Goal: Information Seeking & Learning: Learn about a topic

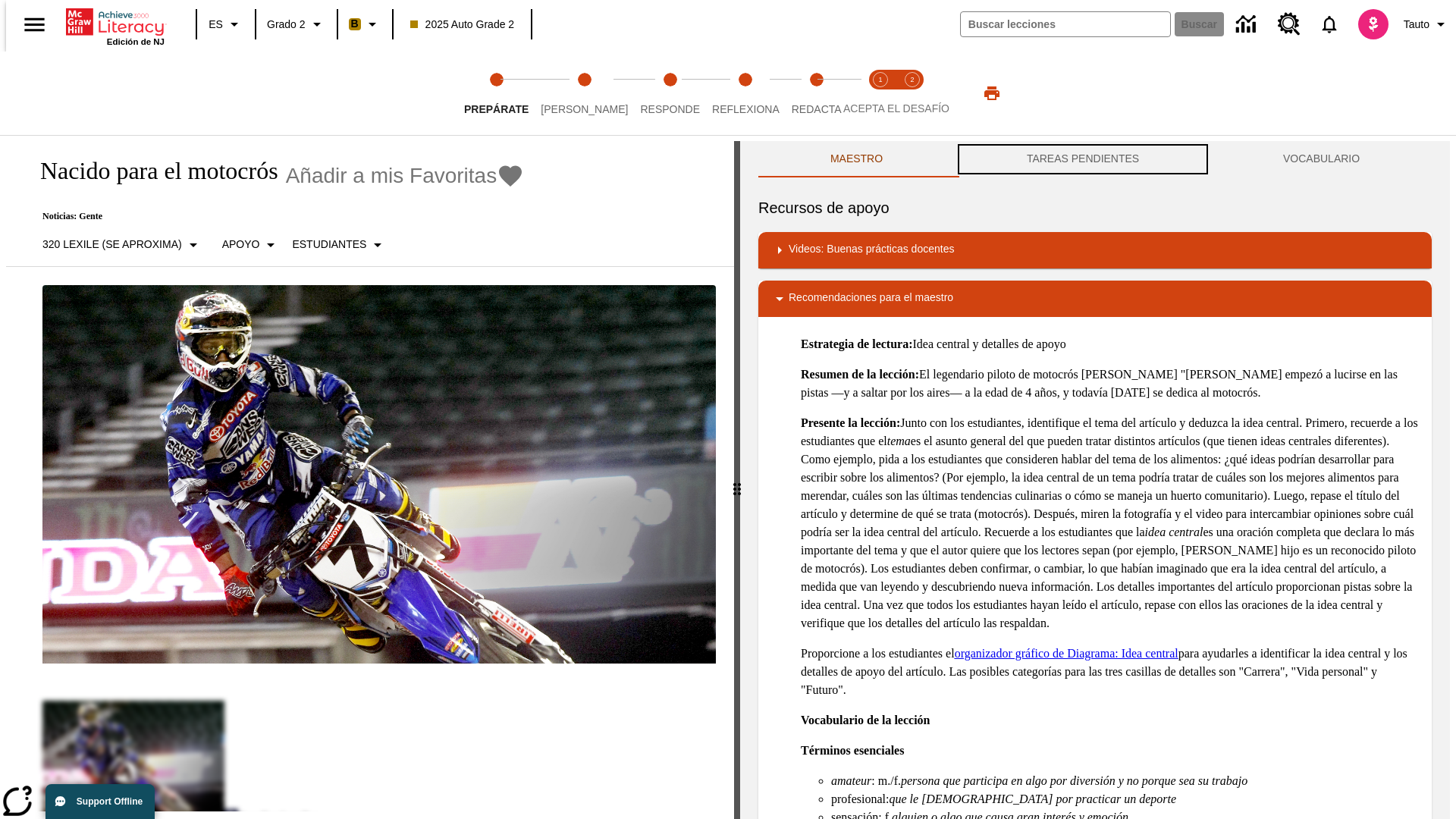
click at [1083, 159] on button "TAREAS PENDIENTES" at bounding box center [1083, 159] width 257 height 37
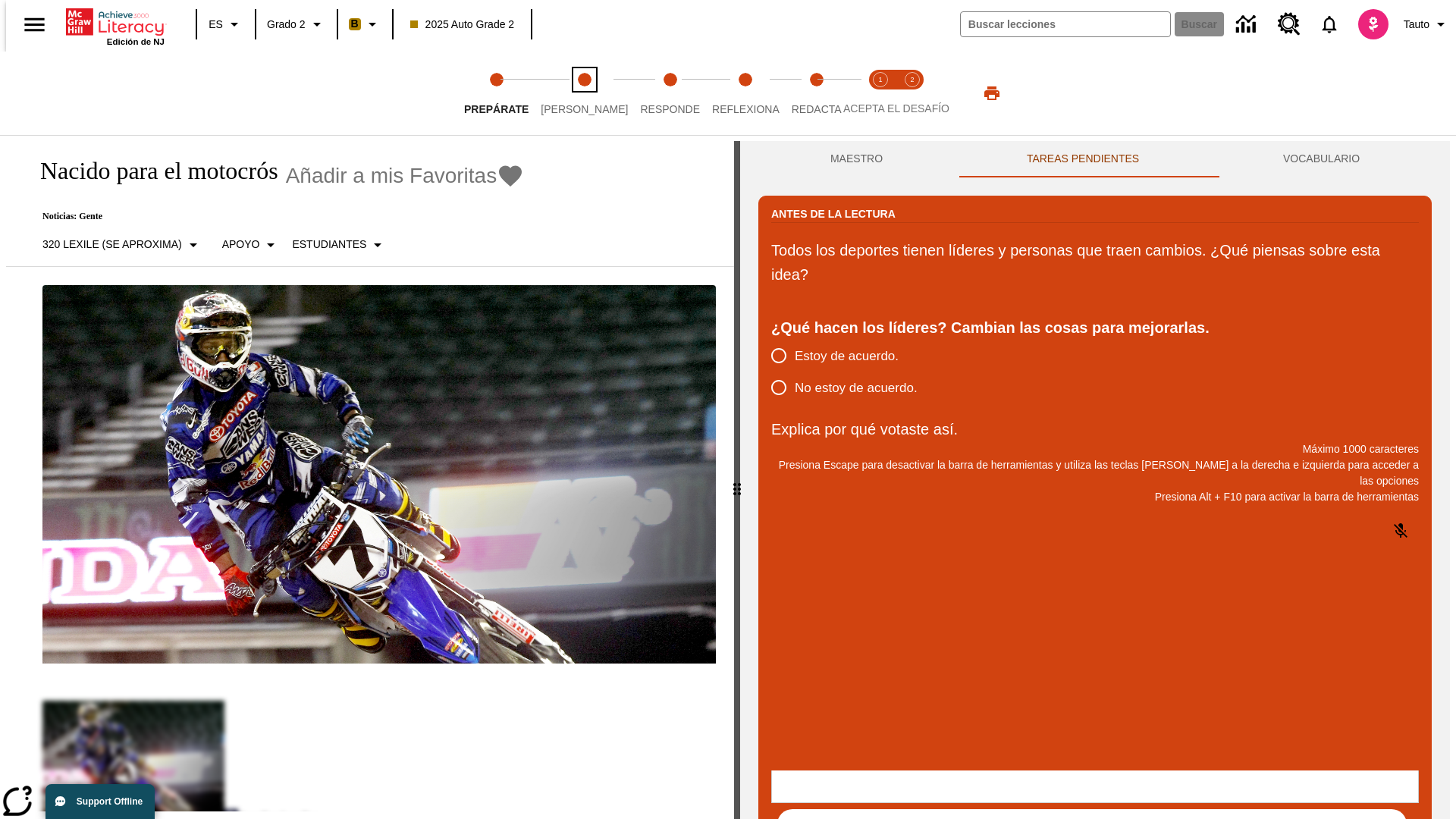
click at [571, 93] on span "Lee" at bounding box center [585, 103] width 88 height 28
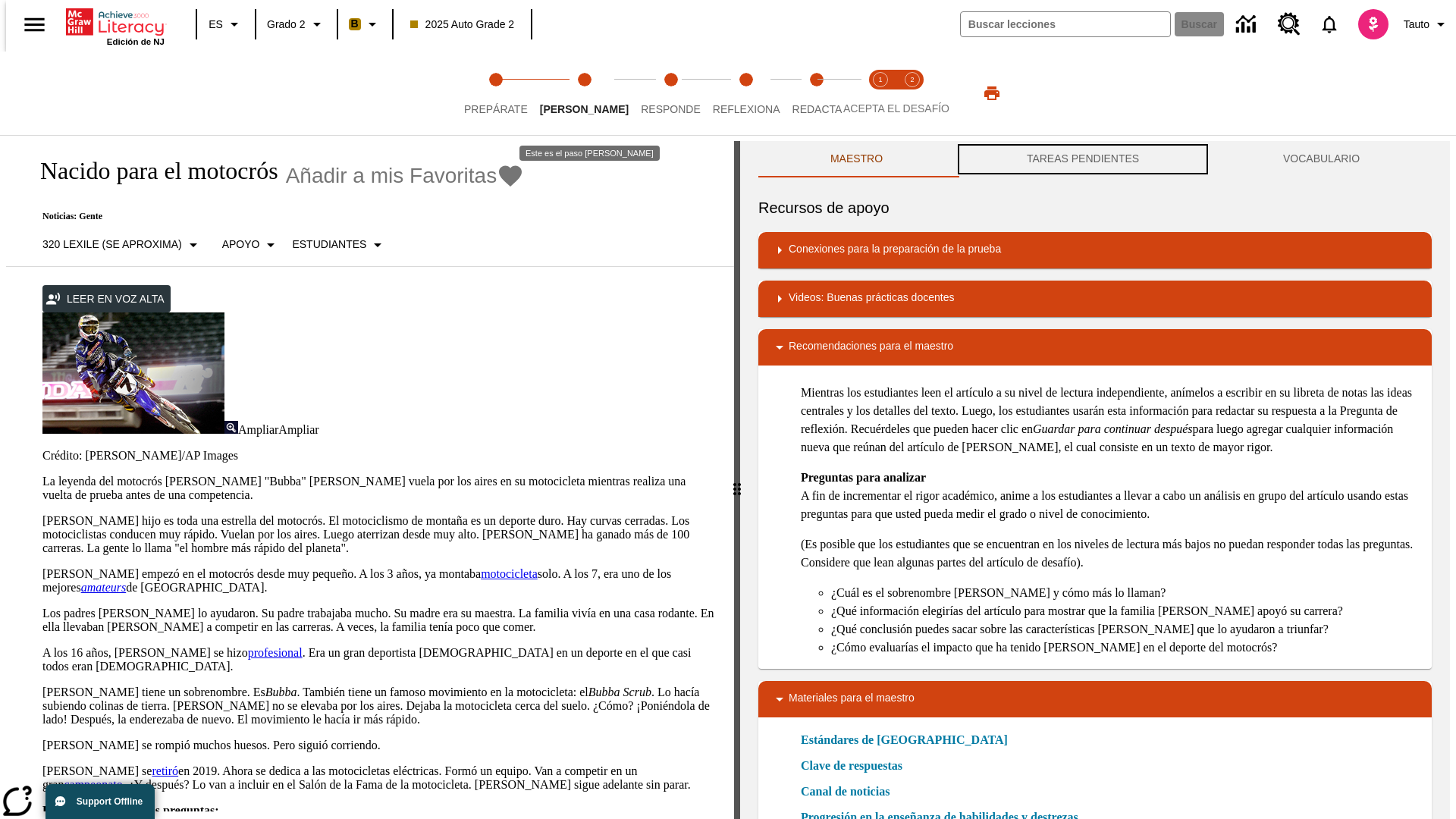
scroll to position [1, 0]
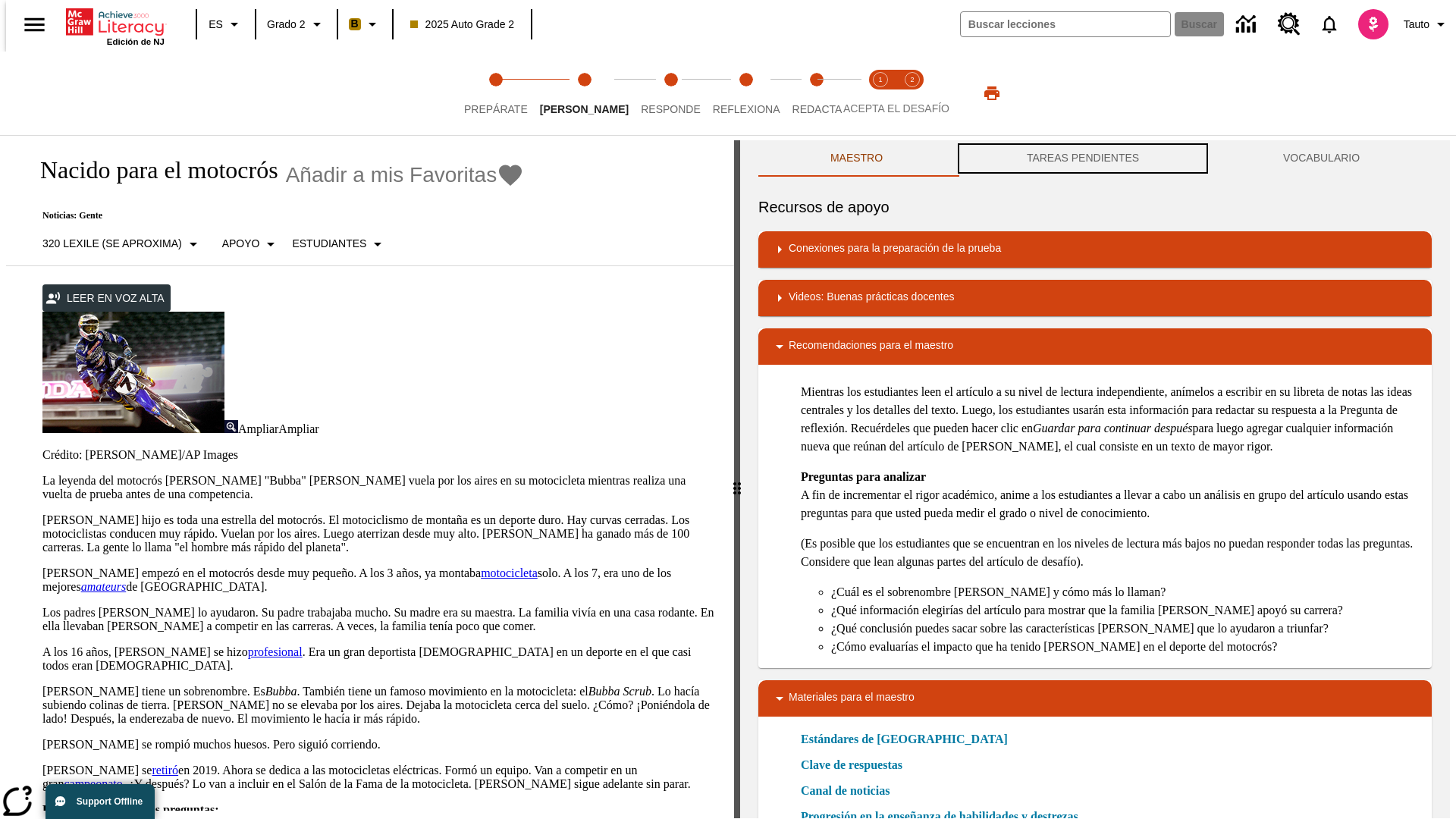
click at [1083, 159] on button "TAREAS PENDIENTES" at bounding box center [1083, 158] width 257 height 37
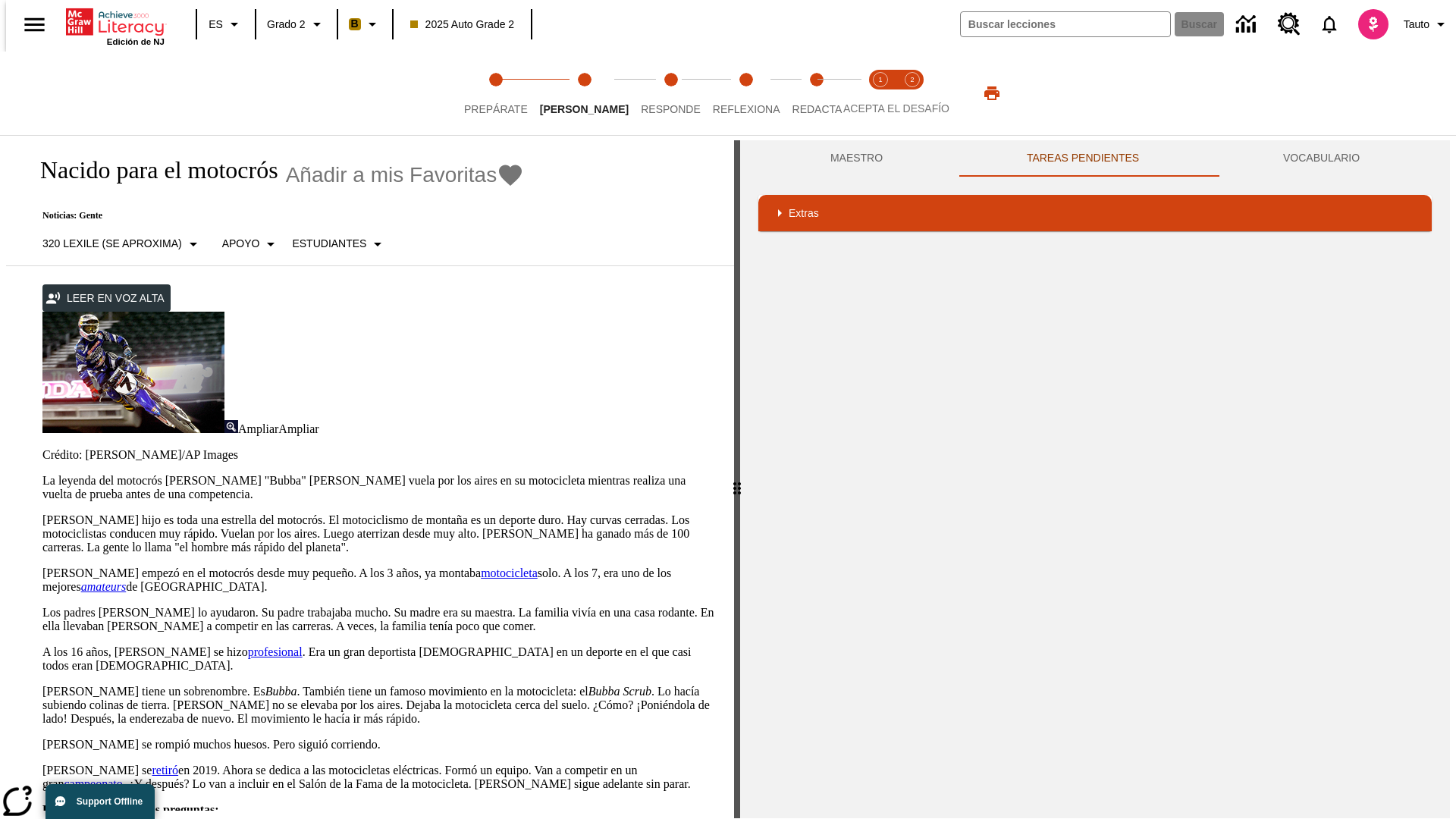
click at [42, 513] on p "James Stewart hijo es toda una estrella del motocrós. El motociclismo de montañ…" at bounding box center [378, 534] width 673 height 41
click at [0, 0] on div "Traducir" at bounding box center [0, 0] width 0 height 0
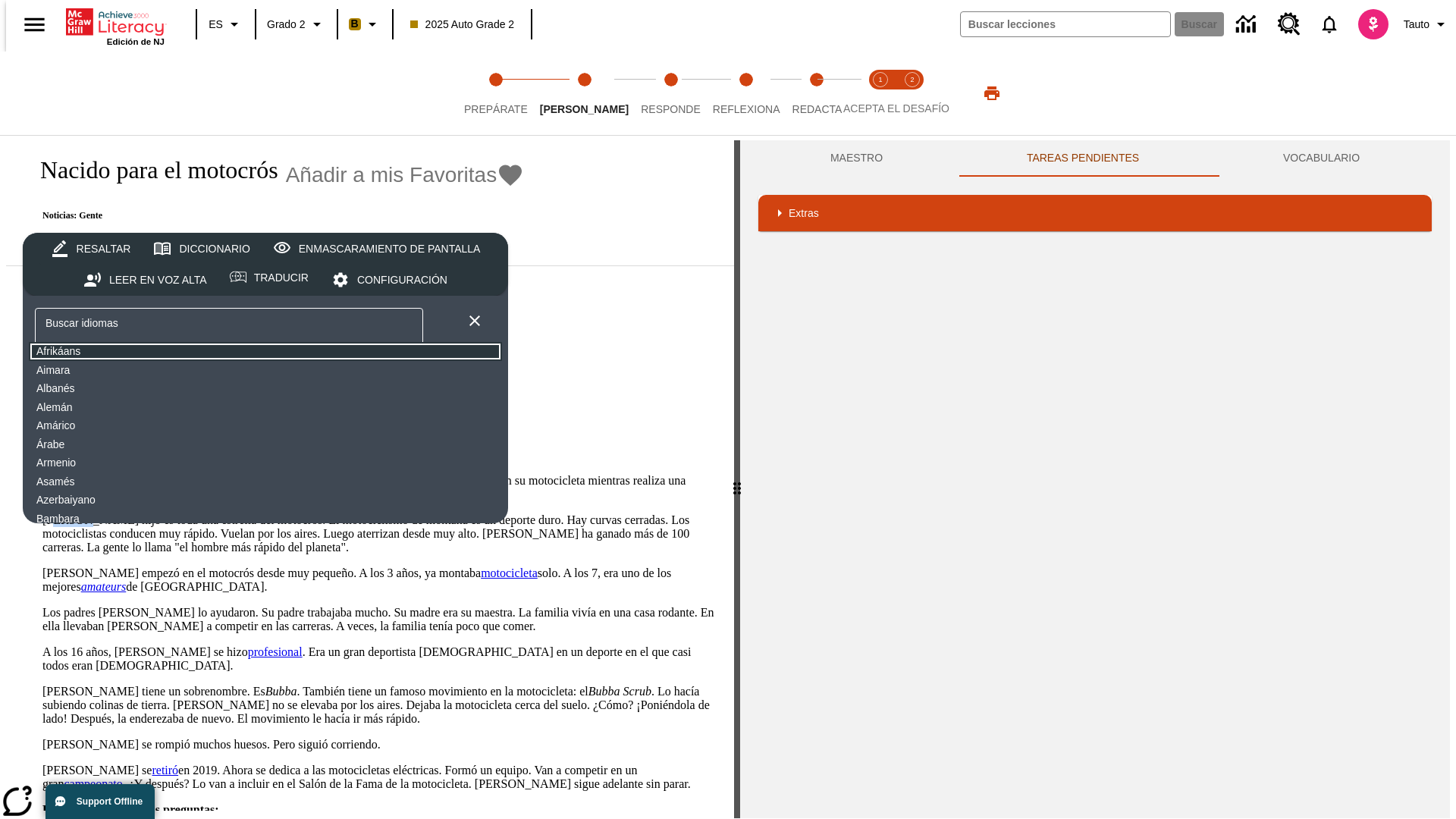
click at [148, 352] on button "Afrikáans" at bounding box center [265, 351] width 473 height 19
